Goal: Check status: Check status

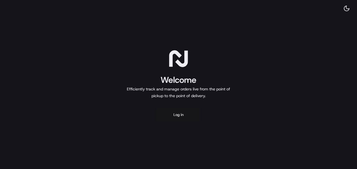
click at [182, 116] on button "Log in" at bounding box center [178, 114] width 45 height 13
